Goal: Task Accomplishment & Management: Use online tool/utility

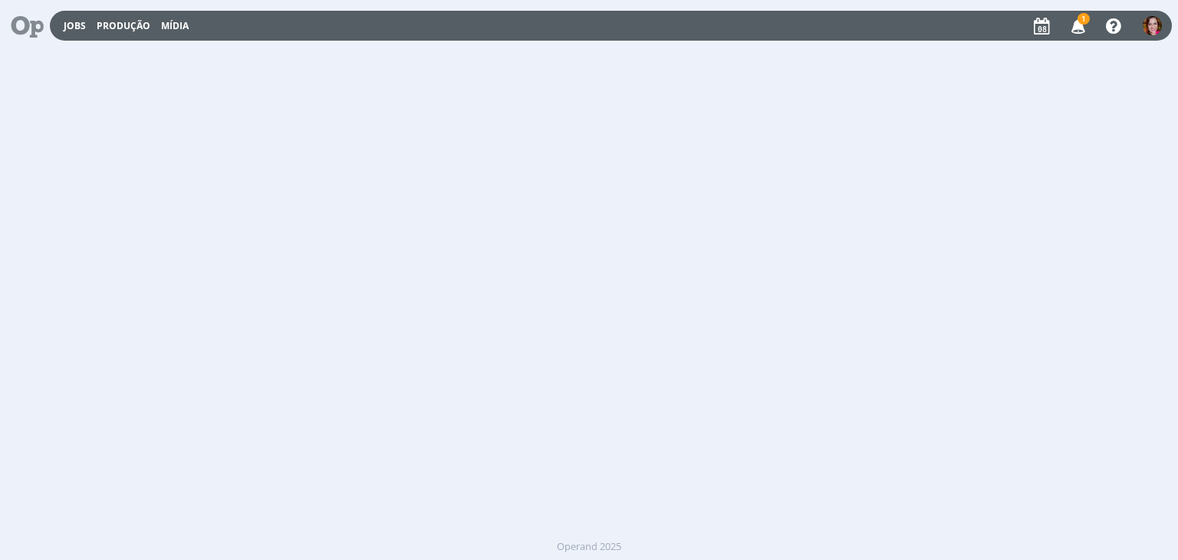
click at [1077, 26] on icon "button" at bounding box center [1078, 25] width 27 height 26
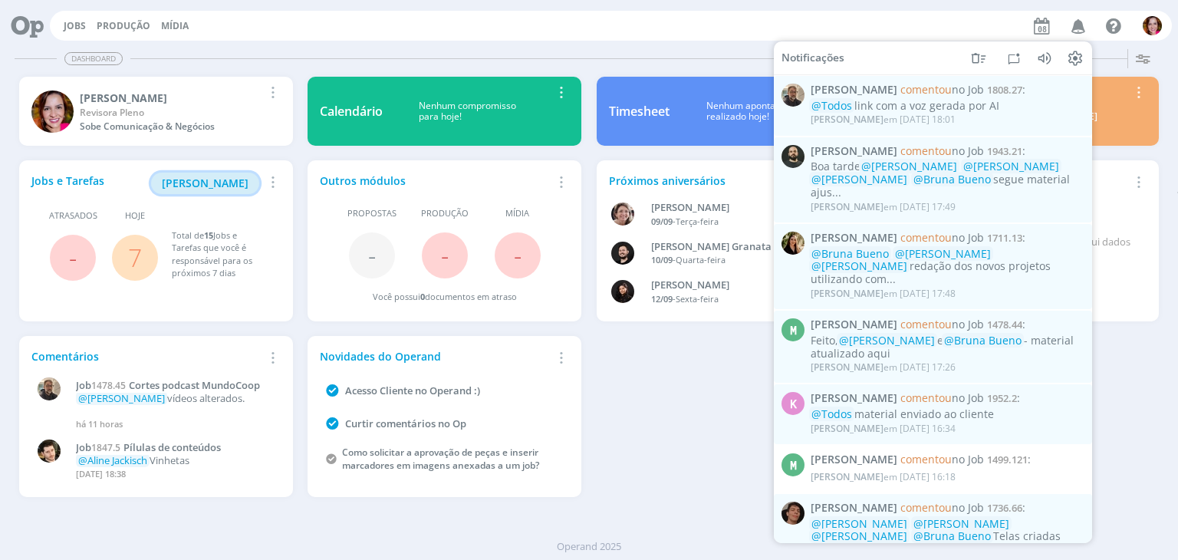
click at [208, 182] on span "[PERSON_NAME]" at bounding box center [205, 183] width 87 height 15
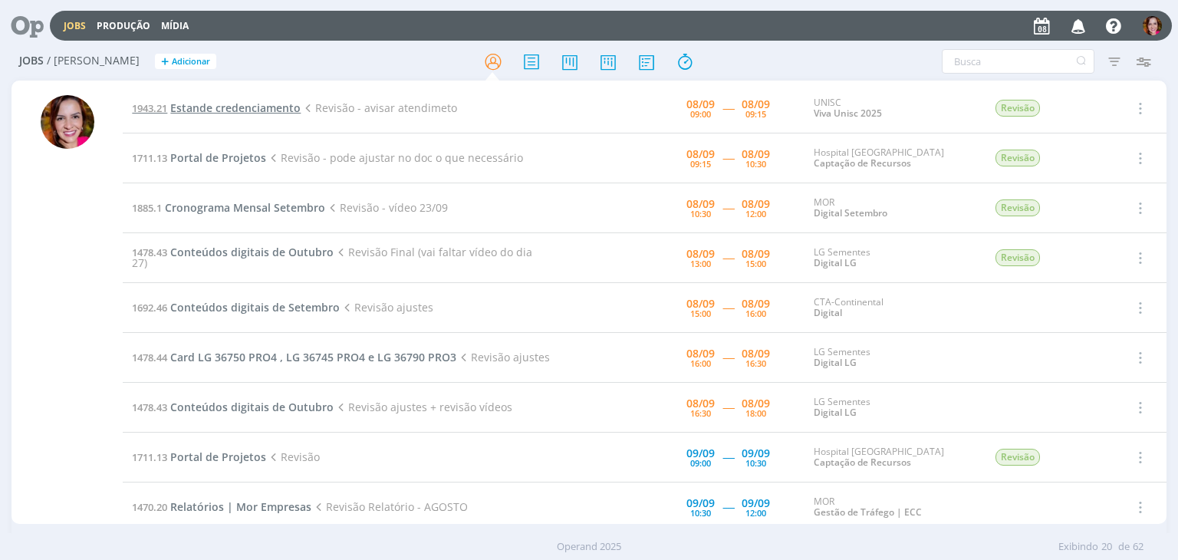
click at [271, 108] on span "Estande credenciamento" at bounding box center [235, 107] width 130 height 15
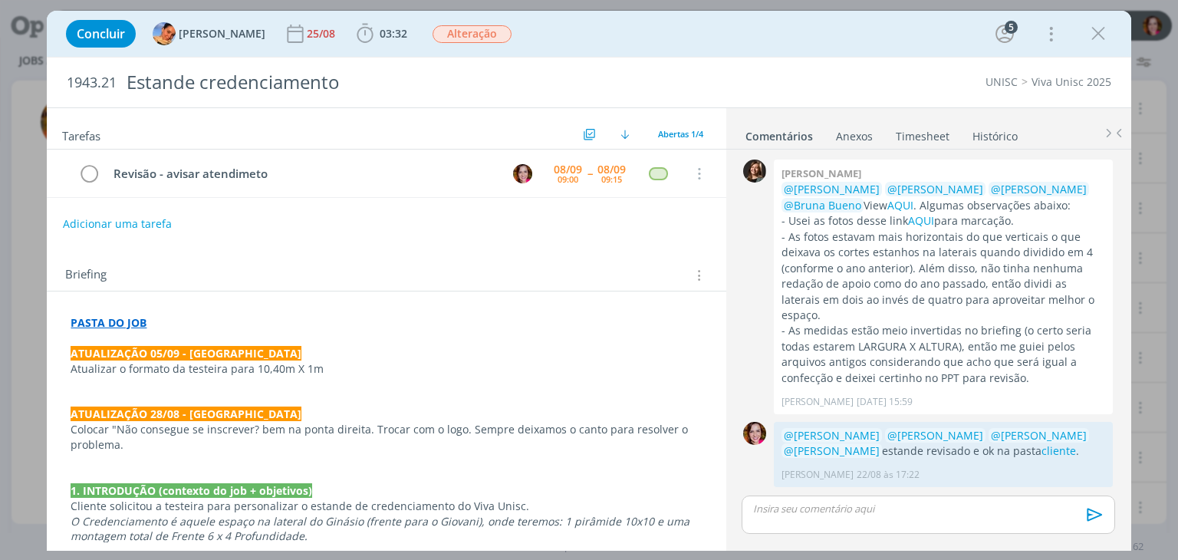
scroll to position [308, 0]
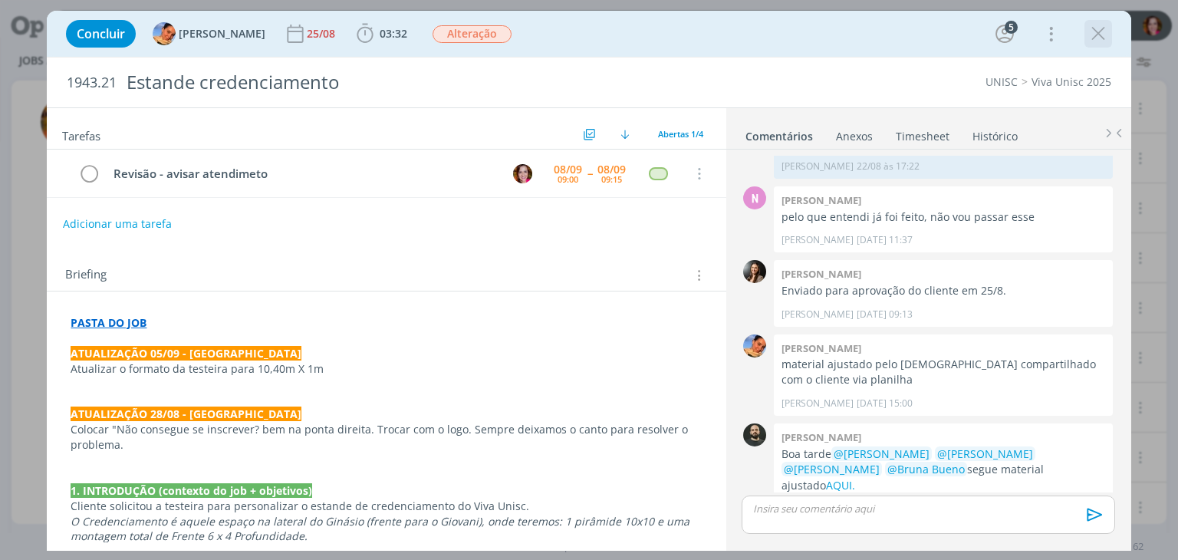
click at [1098, 33] on icon "dialog" at bounding box center [1097, 33] width 23 height 23
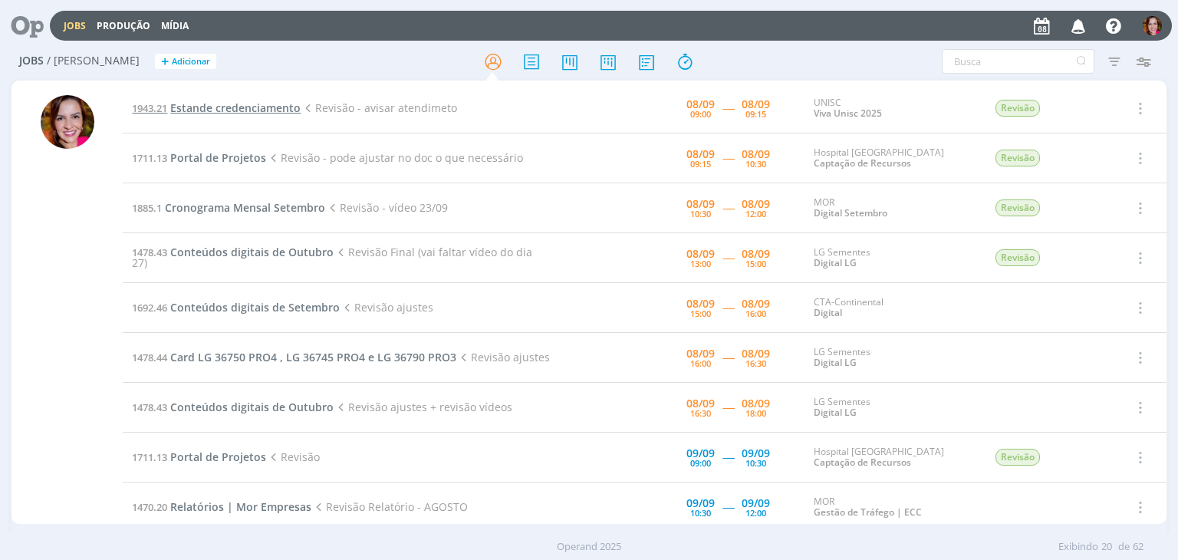
click at [216, 108] on span "Estande credenciamento" at bounding box center [235, 107] width 130 height 15
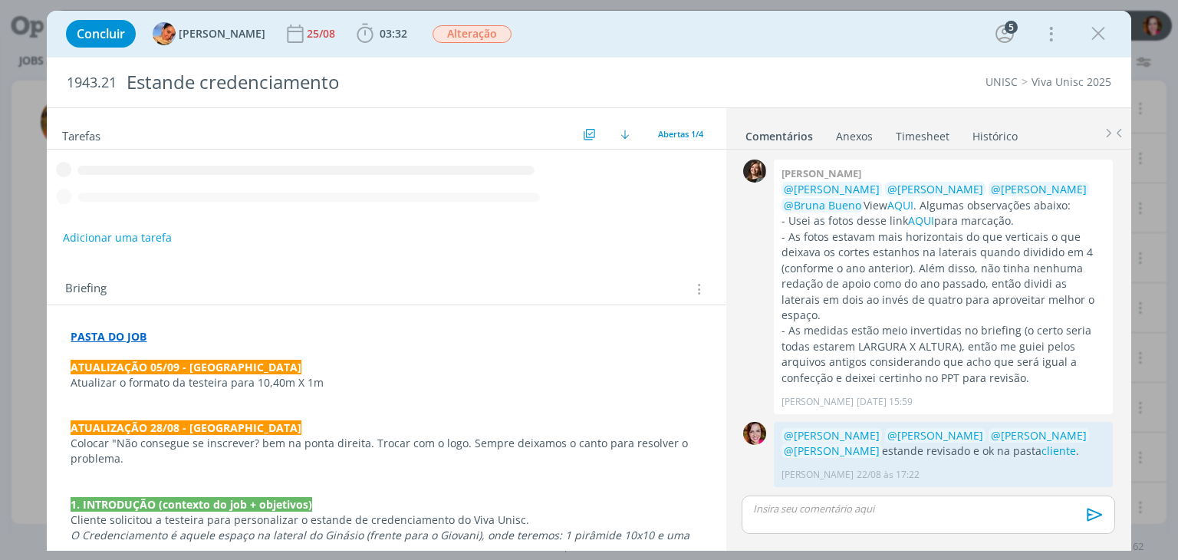
scroll to position [308, 0]
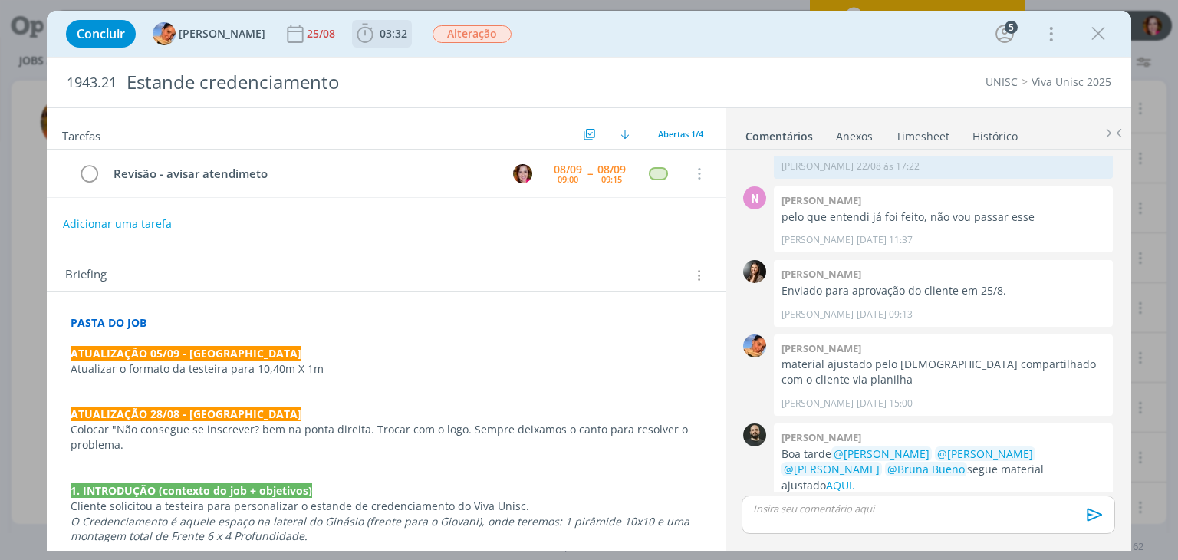
click at [353, 31] on icon "dialog" at bounding box center [364, 33] width 23 height 23
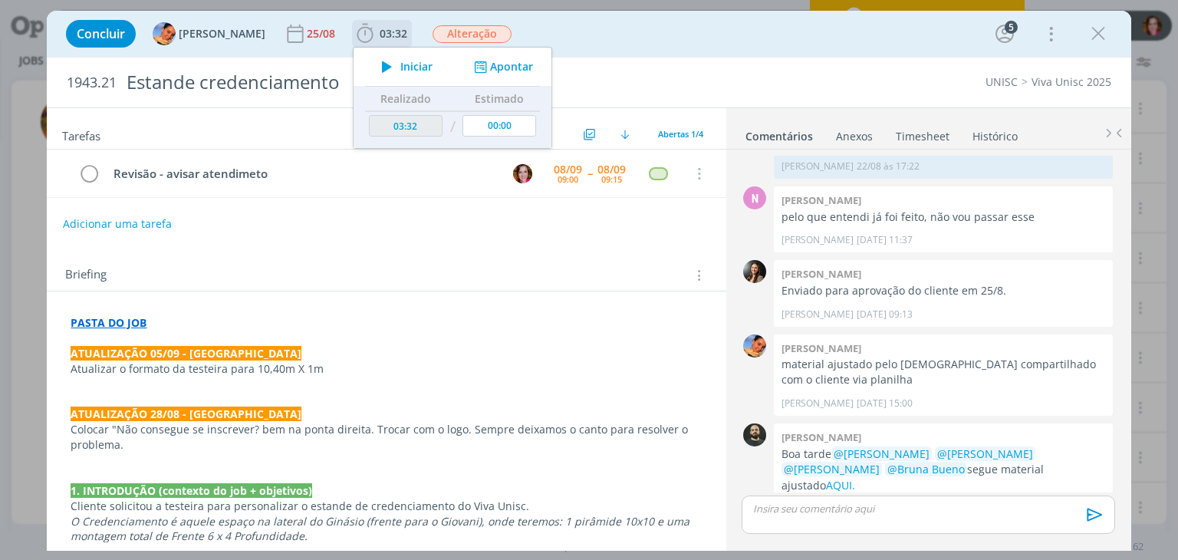
click at [383, 71] on icon "dialog" at bounding box center [386, 67] width 27 height 20
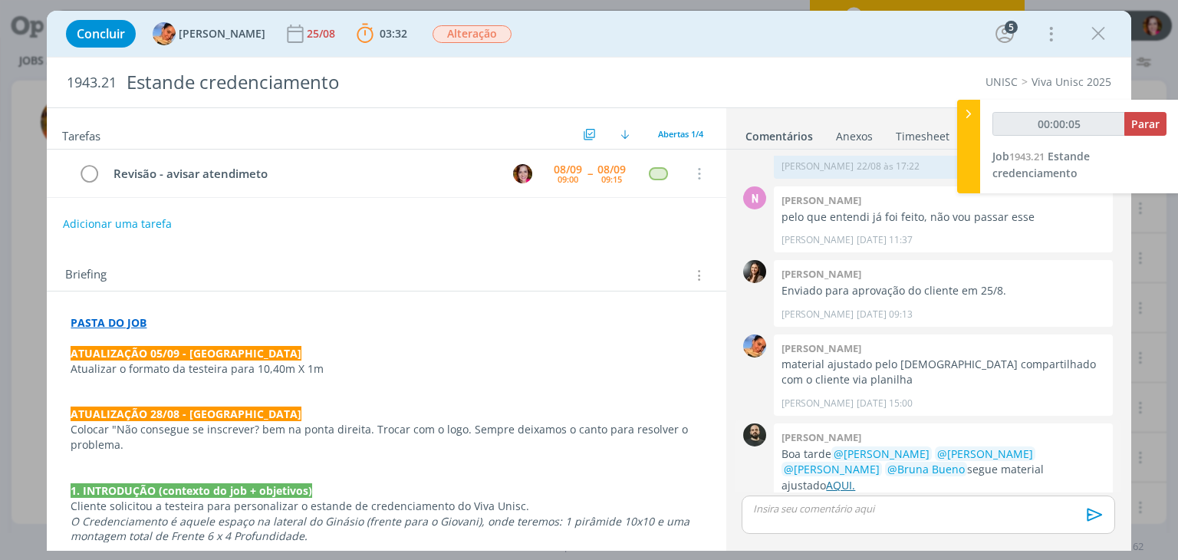
click at [855, 478] on link "AQUI." at bounding box center [840, 485] width 29 height 15
click at [761, 511] on p "dialog" at bounding box center [928, 508] width 348 height 14
type input "00:05:59"
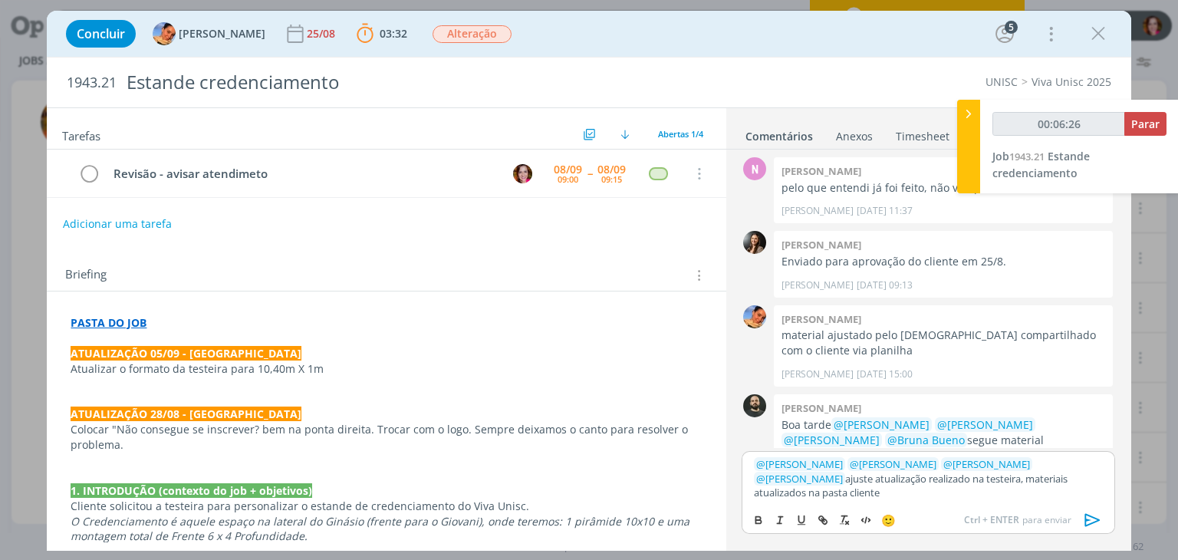
type input "00:06:27"
type input "cliente"
type input "00:06:28"
paste input "[URL][DOMAIN_NAME]"
type input "[URL][DOMAIN_NAME]"
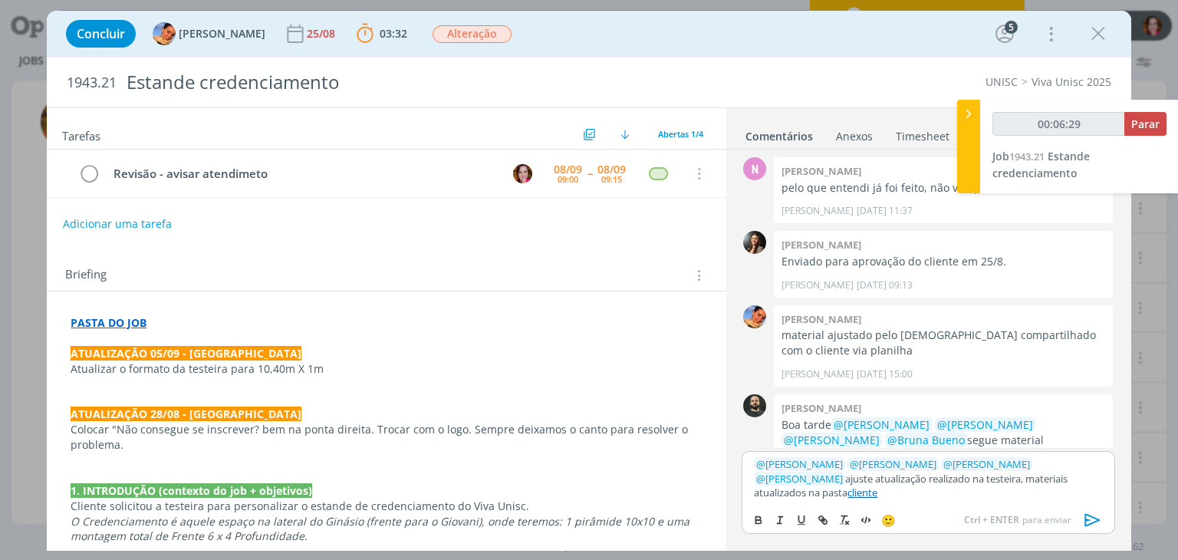
scroll to position [0, 0]
click at [838, 475] on p "﻿ @ [PERSON_NAME] ﻿ ﻿ @ [PERSON_NAME] ﻿ ﻿ @ [PERSON_NAME] ﻿ ﻿ @ [PERSON_NAME] ﻿…" at bounding box center [928, 478] width 348 height 42
click at [842, 498] on p "﻿ @ [PERSON_NAME] ﻿ ﻿ @ [PERSON_NAME] ﻿ ﻿ @ [PERSON_NAME] ﻿ ﻿ @ [PERSON_NAME] ﻿…" at bounding box center [928, 478] width 348 height 42
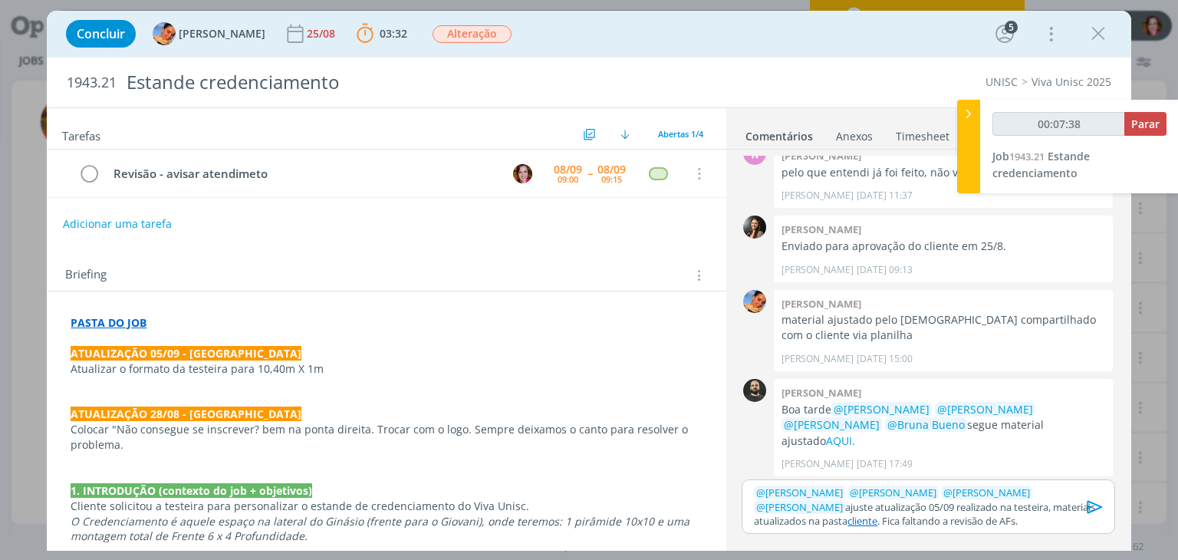
scroll to position [324, 0]
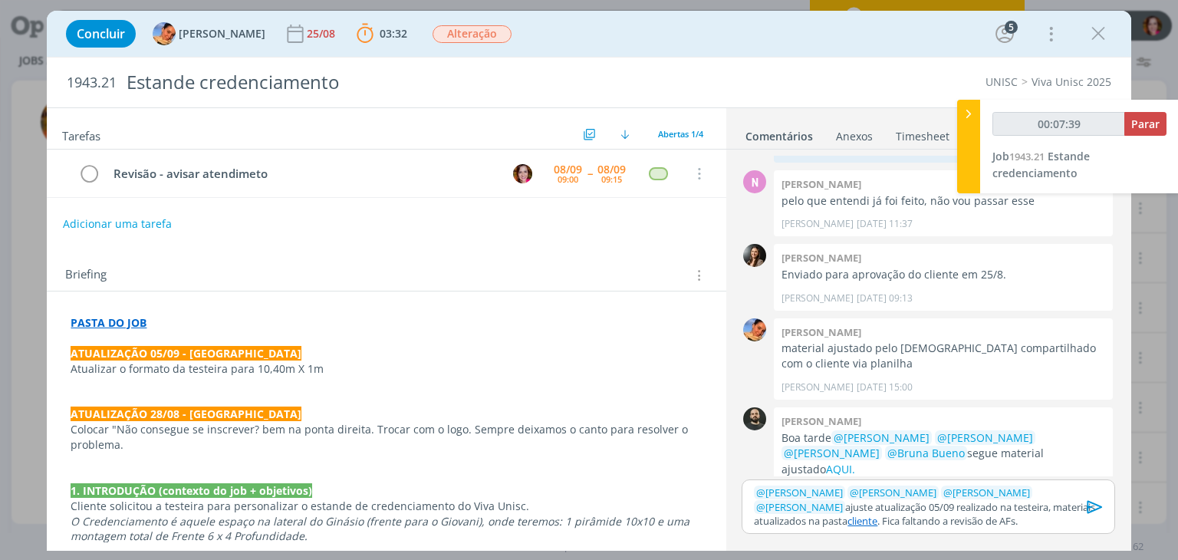
click at [1090, 507] on icon "dialog" at bounding box center [1094, 506] width 23 height 23
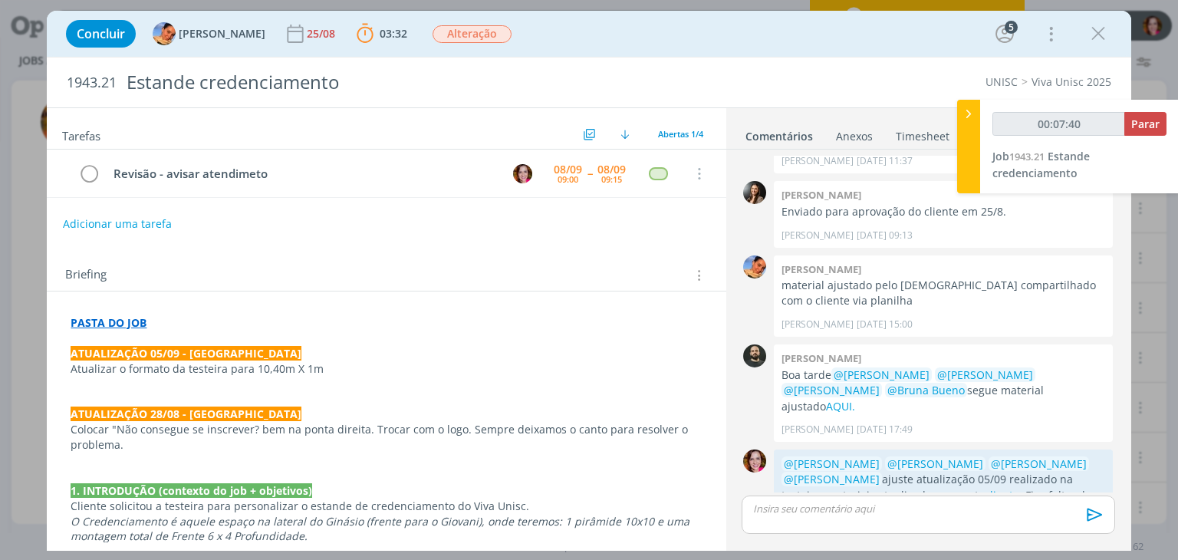
scroll to position [413, 0]
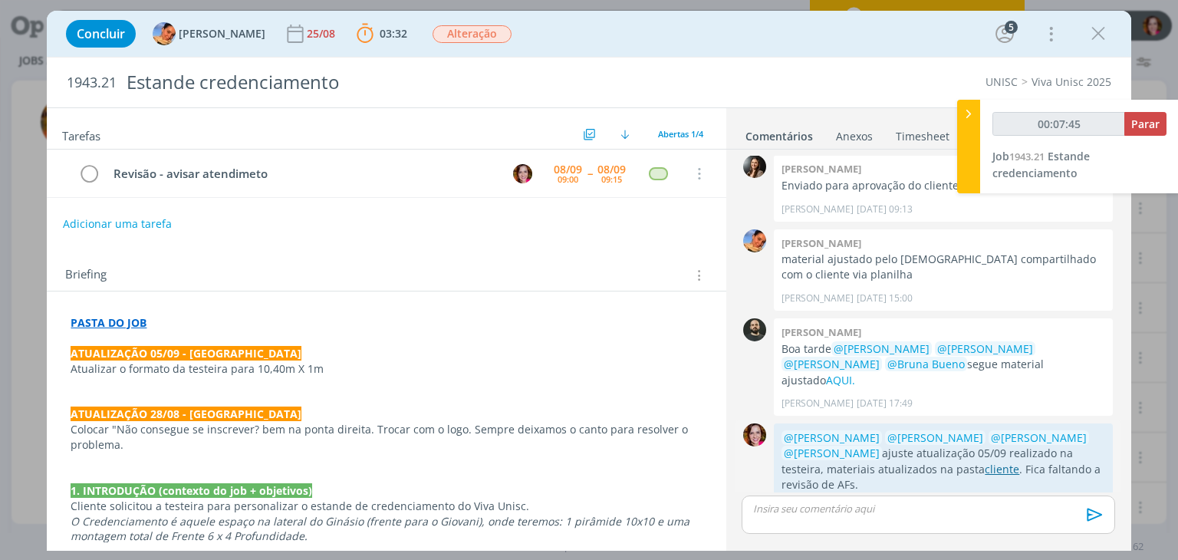
click at [984, 462] on link "cliente" at bounding box center [1001, 469] width 34 height 15
click at [86, 173] on icon "dialog" at bounding box center [88, 174] width 21 height 23
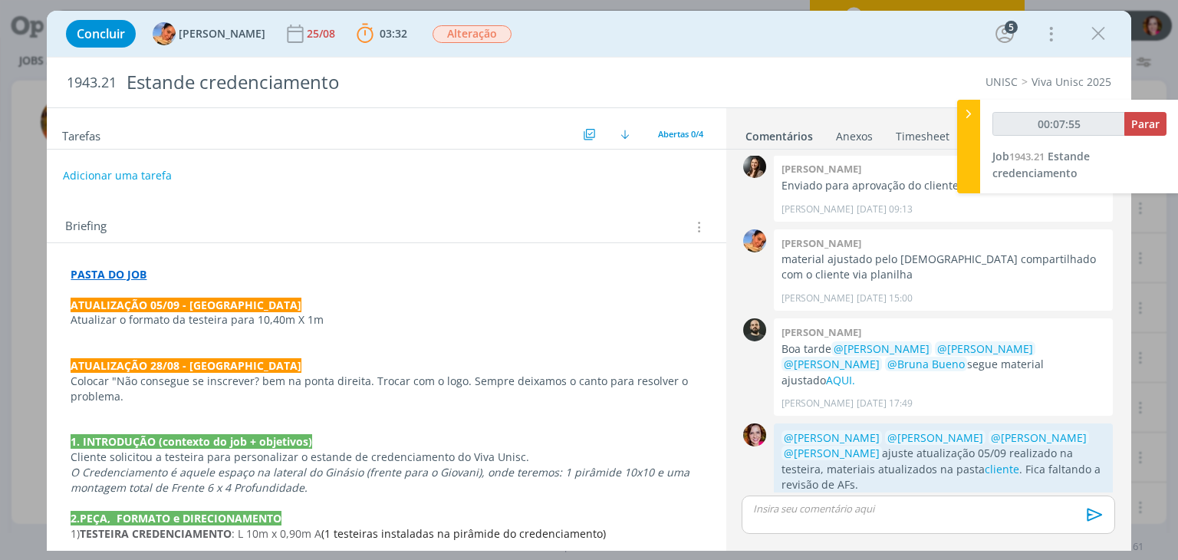
type input "00:07:56"
click at [1130, 123] on button "Parar" at bounding box center [1145, 124] width 42 height 24
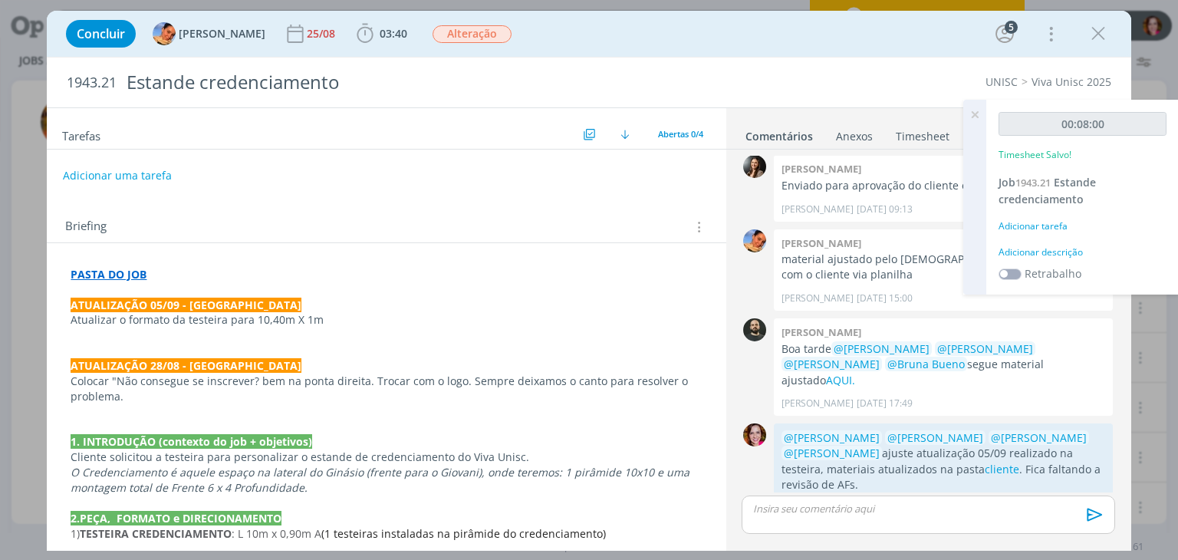
click at [1048, 251] on div "Adicionar descrição" at bounding box center [1082, 252] width 168 height 14
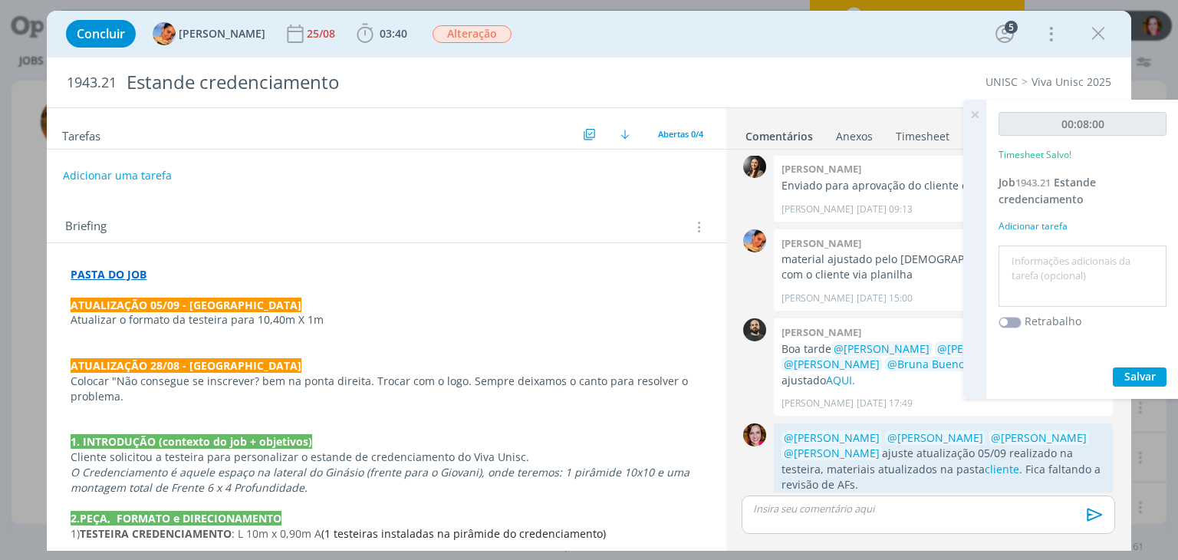
click at [1048, 251] on textarea at bounding box center [1082, 276] width 160 height 54
type textarea "Revisão atualização 05/09"
click at [1149, 372] on span "Salvar" at bounding box center [1139, 376] width 31 height 15
click at [975, 114] on icon at bounding box center [975, 115] width 28 height 30
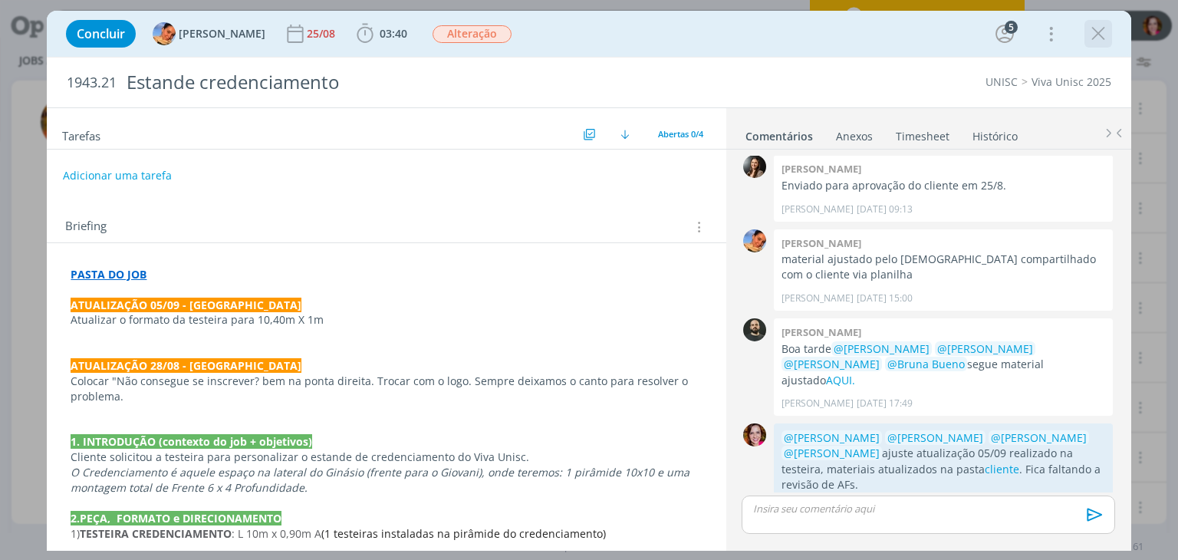
click at [1105, 39] on icon "dialog" at bounding box center [1097, 33] width 23 height 23
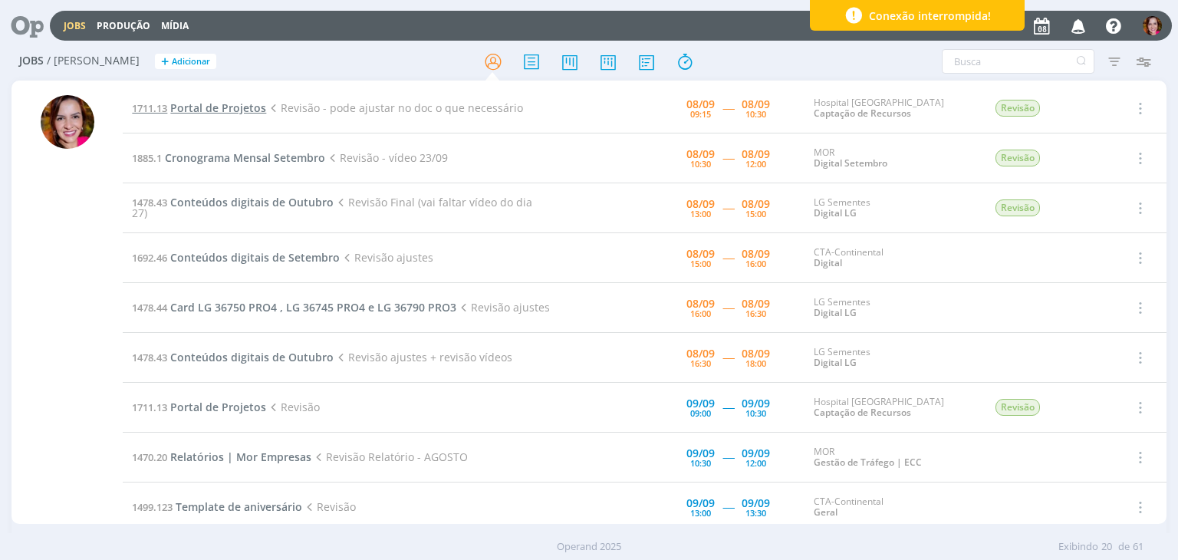
click at [228, 110] on span "Portal de Projetos" at bounding box center [218, 107] width 96 height 15
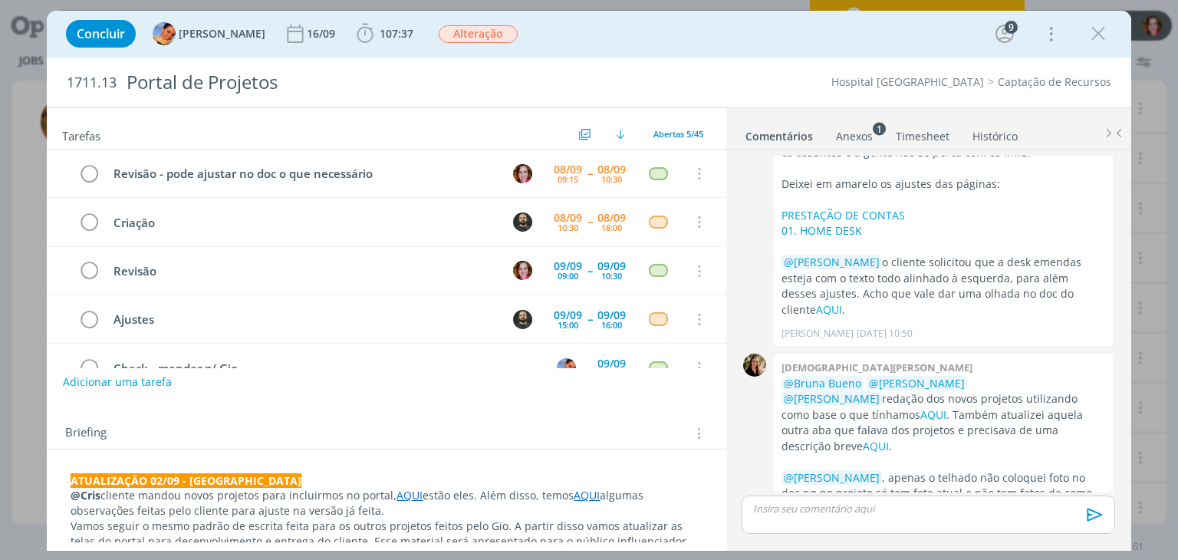
scroll to position [2233, 0]
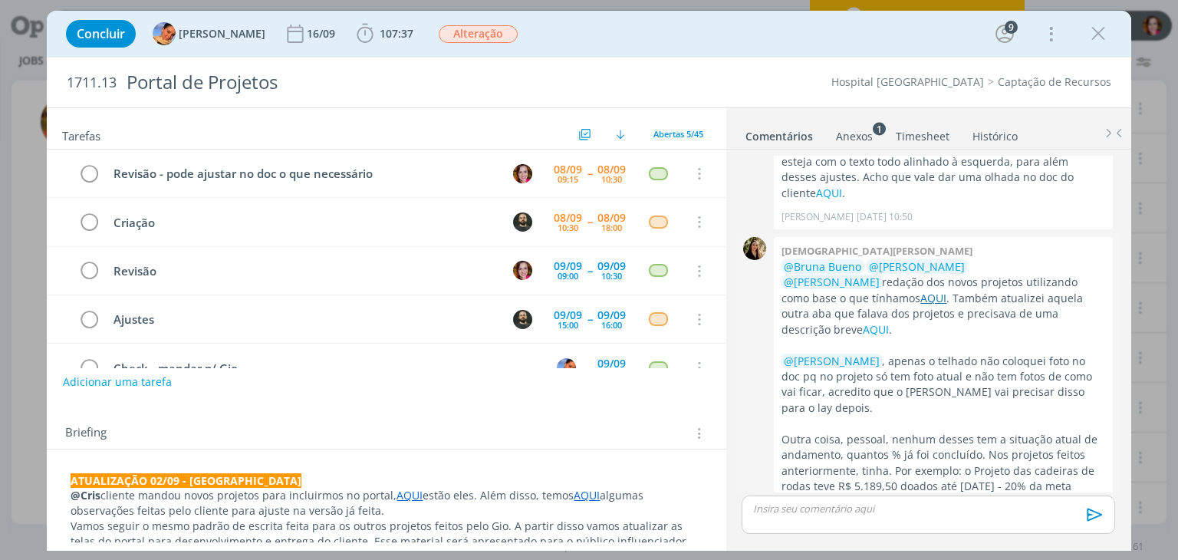
click at [946, 291] on link "AQUI" at bounding box center [933, 298] width 26 height 15
click at [889, 322] on link "AQUI" at bounding box center [875, 329] width 26 height 15
click at [946, 291] on link "AQUI" at bounding box center [933, 298] width 26 height 15
click at [471, 510] on p "@Cris cliente mandou novos projetos para incluirmos no portal, AQUI estão eles.…" at bounding box center [386, 503] width 631 height 31
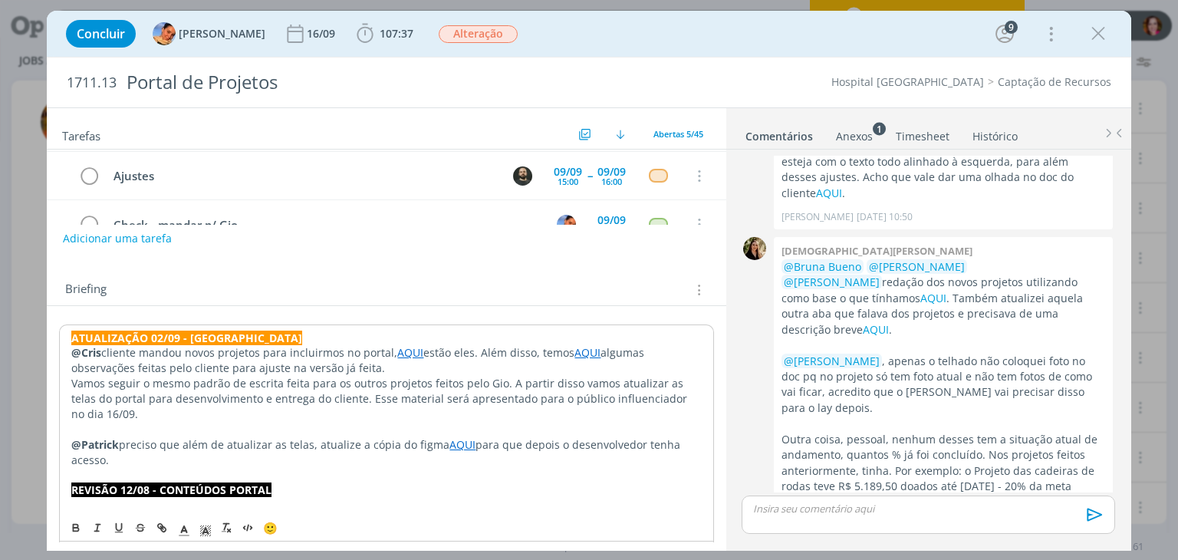
scroll to position [0, 0]
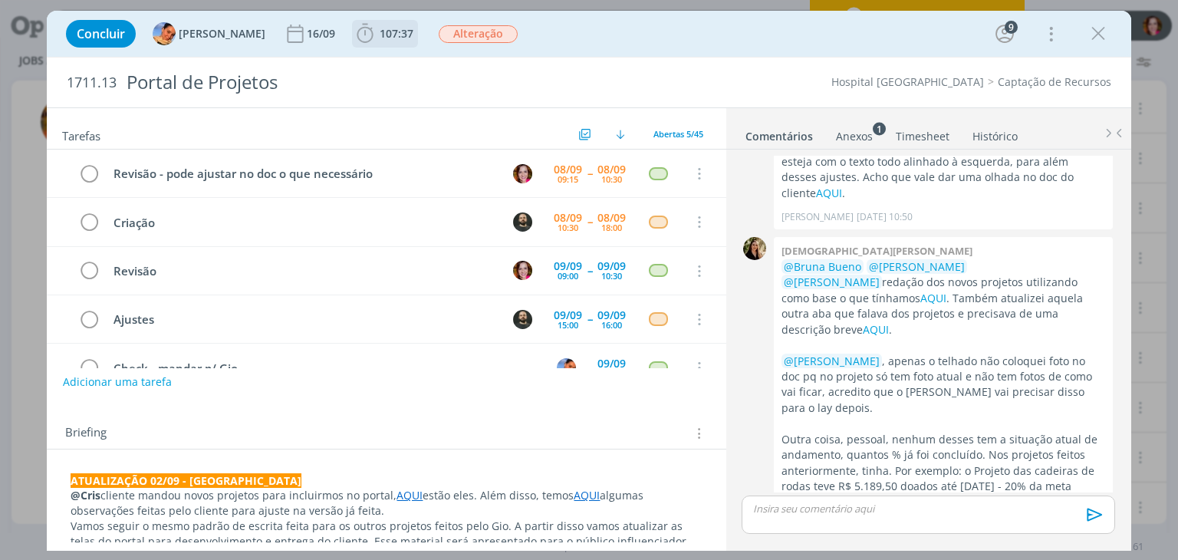
click at [362, 32] on icon "dialog" at bounding box center [364, 33] width 23 height 23
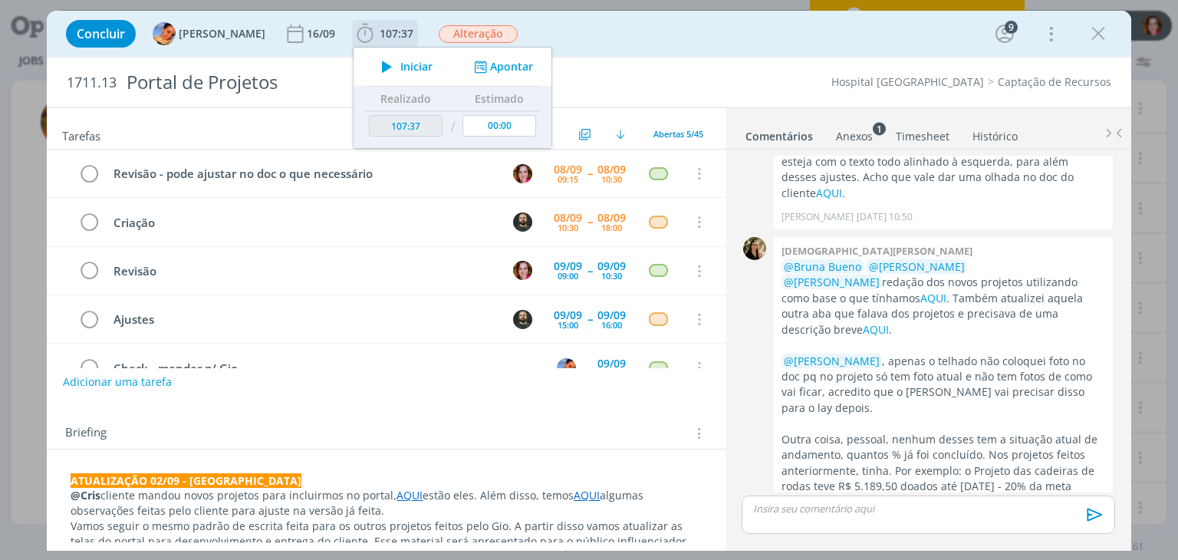
click at [373, 72] on icon "dialog" at bounding box center [386, 67] width 27 height 20
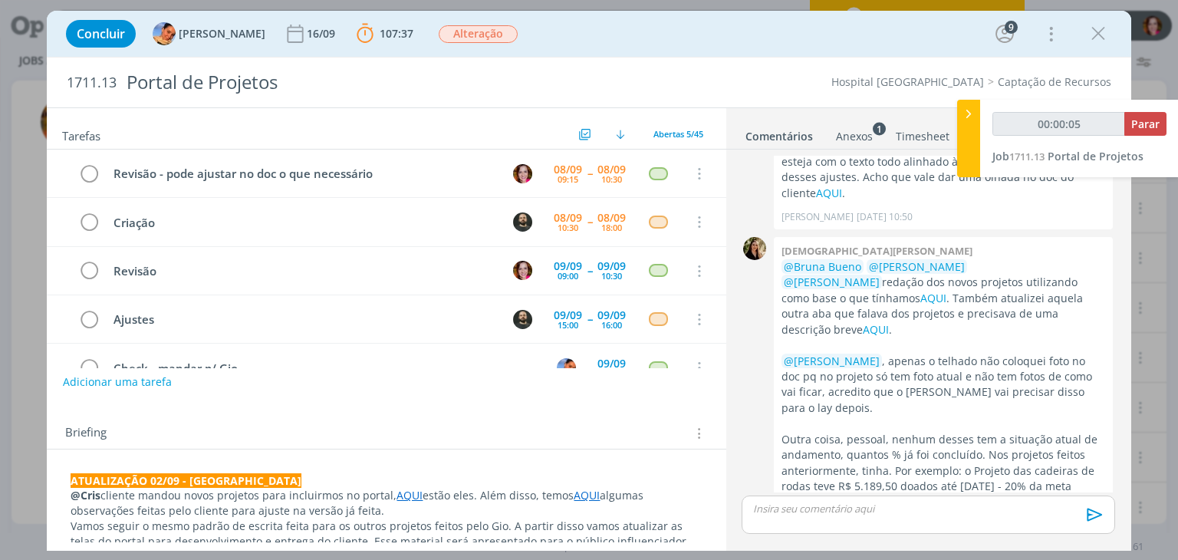
click at [398, 498] on link "AQUI" at bounding box center [409, 495] width 26 height 15
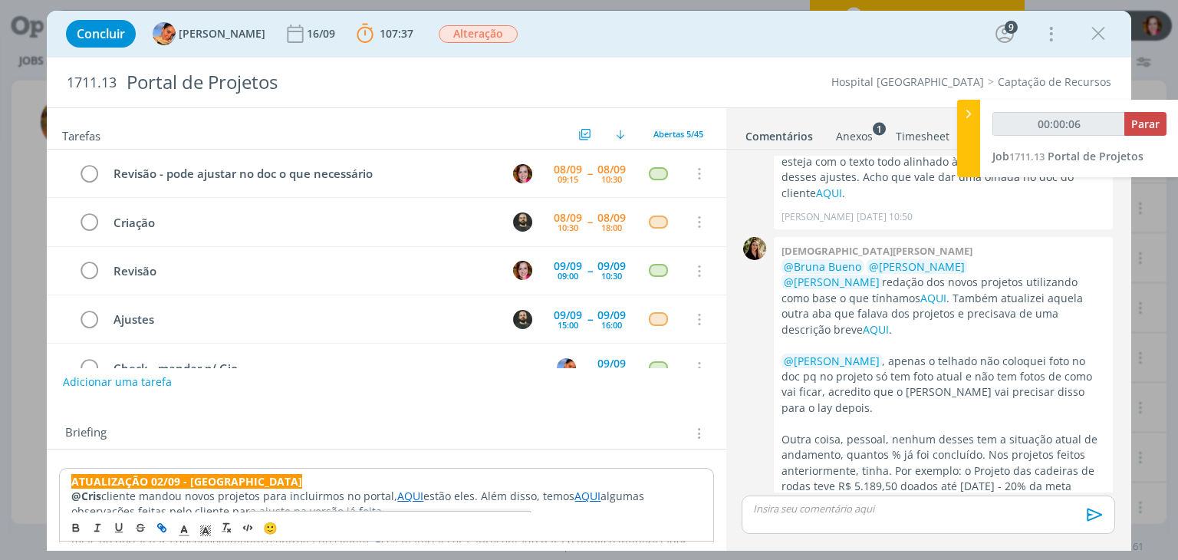
click at [355, 491] on p "@Cris cliente mandou novos projetos para incluirmos no portal, AQUI estão eles.…" at bounding box center [385, 503] width 629 height 31
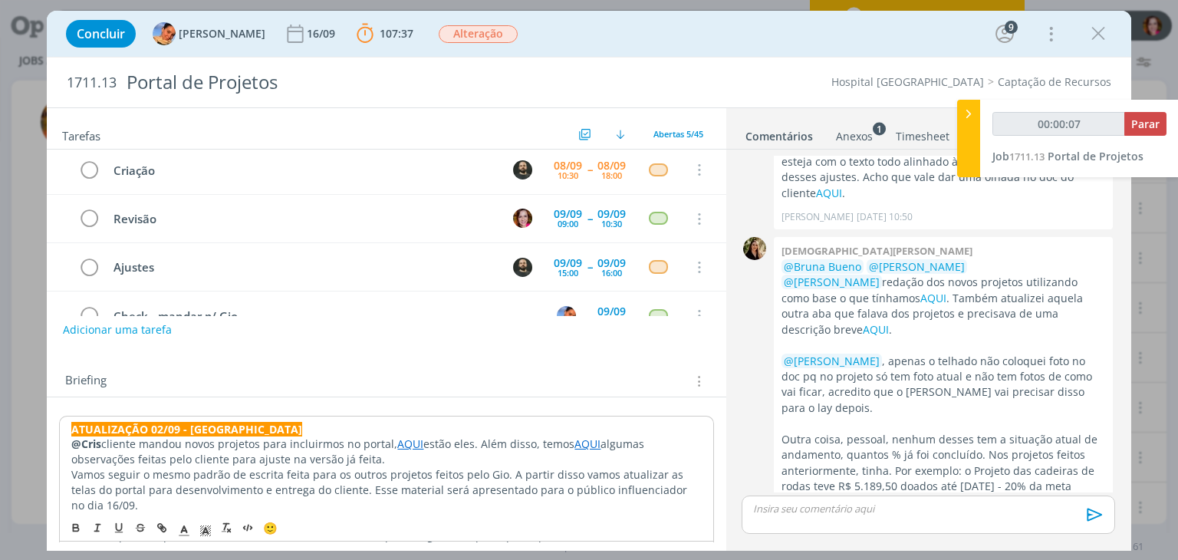
scroll to position [67, 0]
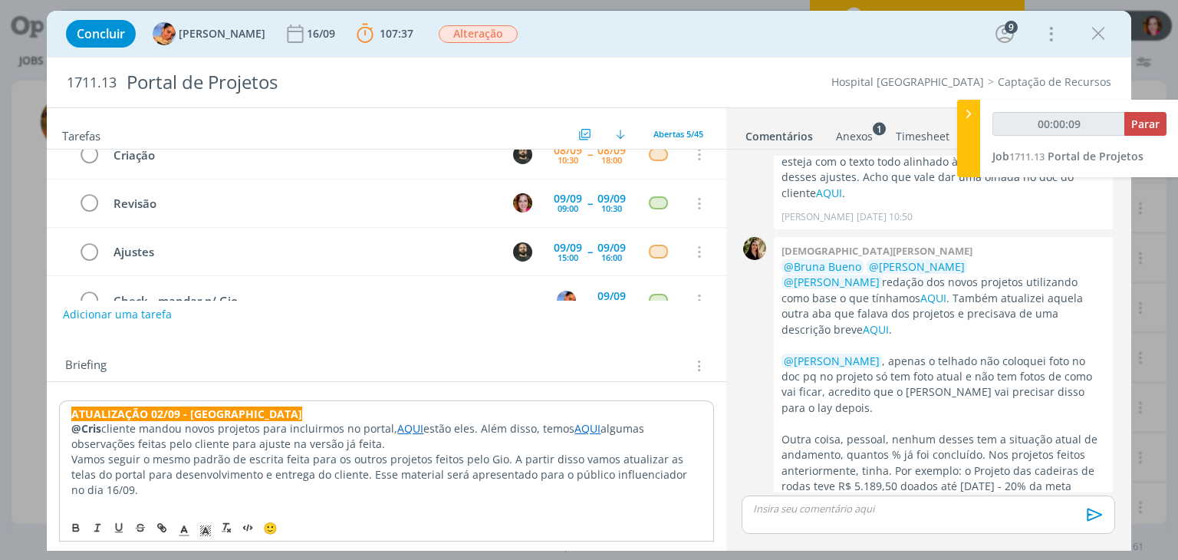
click at [411, 432] on link "AQUI" at bounding box center [410, 428] width 26 height 15
click at [411, 462] on link "[URL][DOMAIN_NAME]" at bounding box center [361, 458] width 116 height 20
click at [619, 455] on p "Vamos seguir o mesmo padrão de escrita feita para os outros projetos feitos pel…" at bounding box center [385, 475] width 629 height 46
click at [589, 427] on link "AQUI" at bounding box center [587, 428] width 26 height 15
click at [561, 458] on link "[URL][DOMAIN_NAME]" at bounding box center [503, 458] width 116 height 20
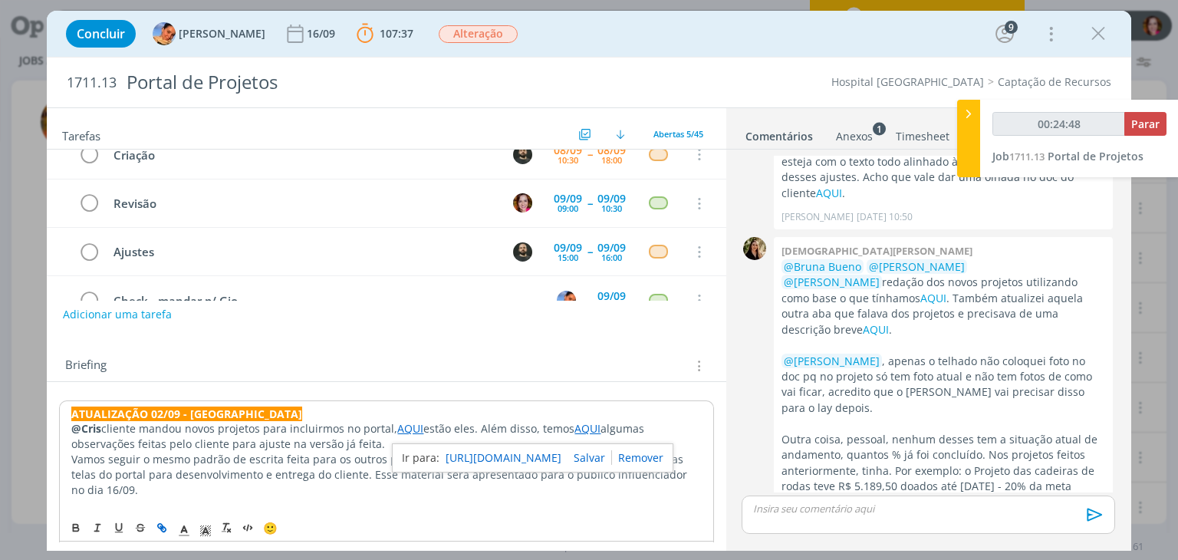
type input "00:25:48"
